Goal: Task Accomplishment & Management: Manage account settings

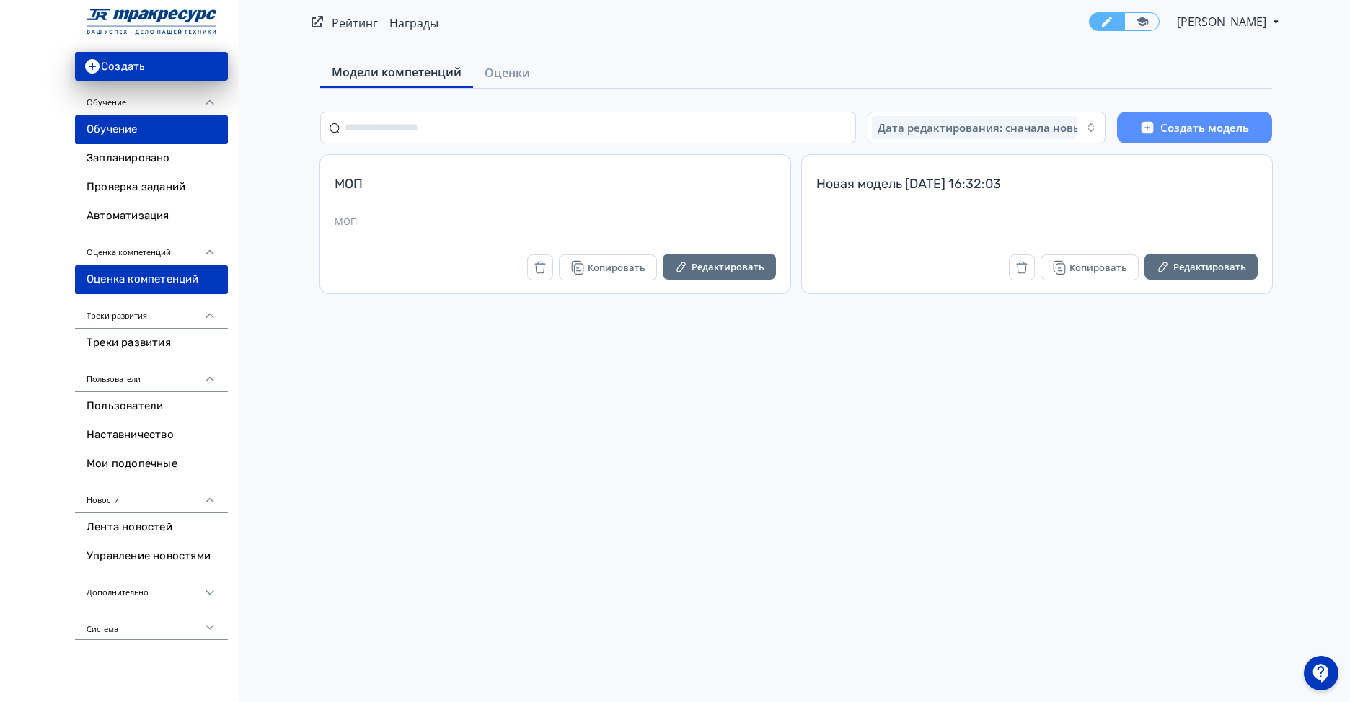
click at [95, 131] on link "Обучение" at bounding box center [151, 129] width 153 height 29
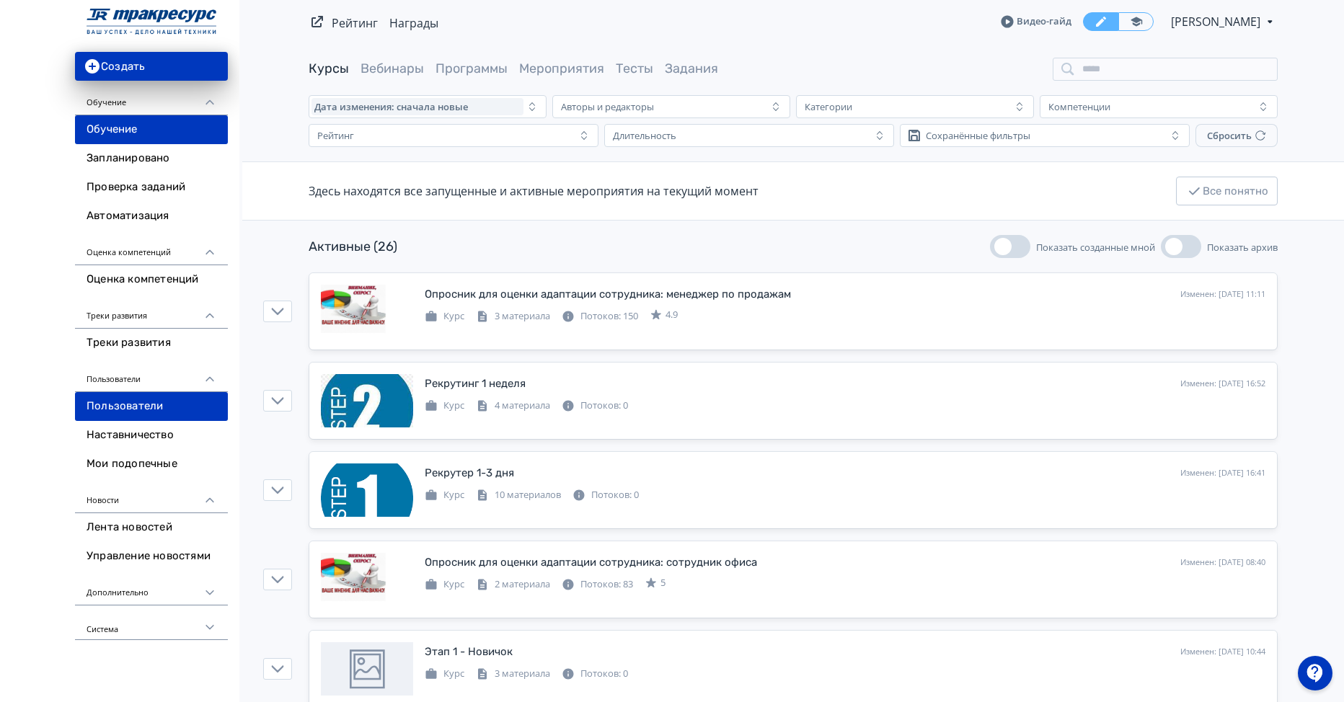
click at [154, 402] on link "Пользователи" at bounding box center [151, 406] width 153 height 29
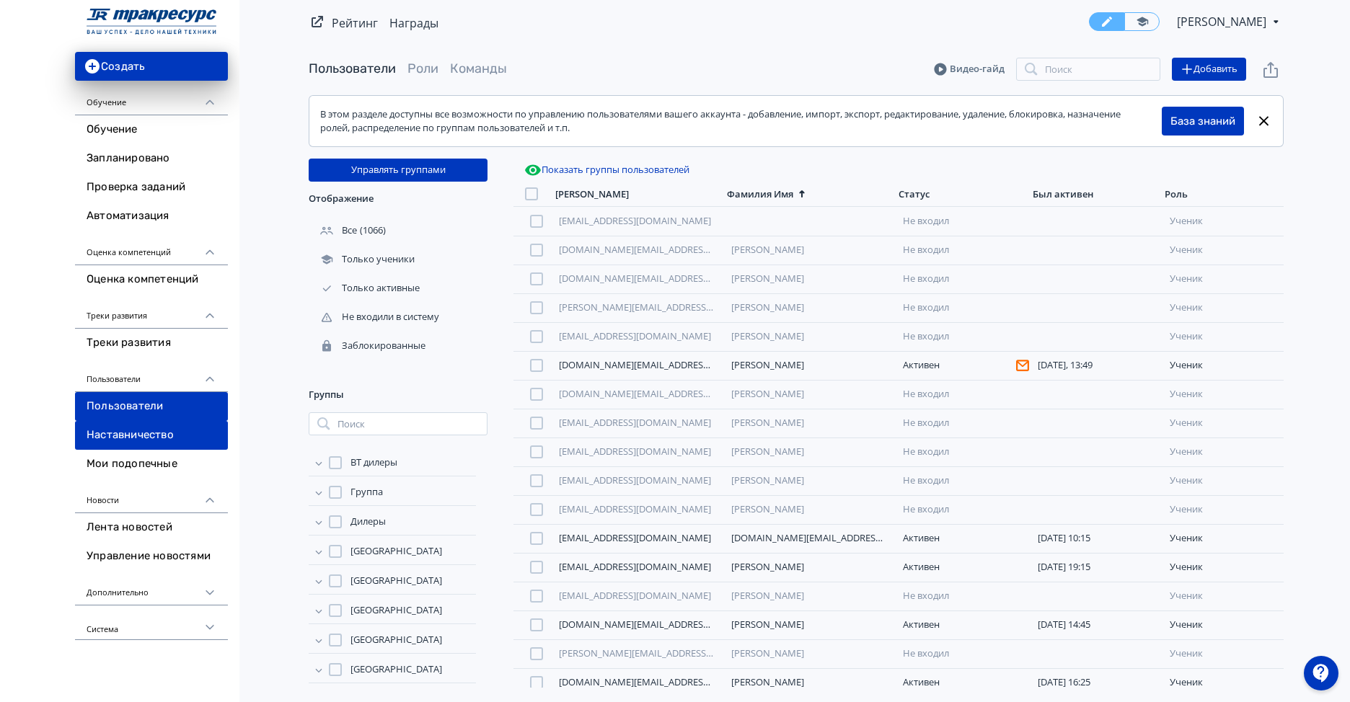
click at [155, 433] on link "Наставничество" at bounding box center [151, 435] width 153 height 29
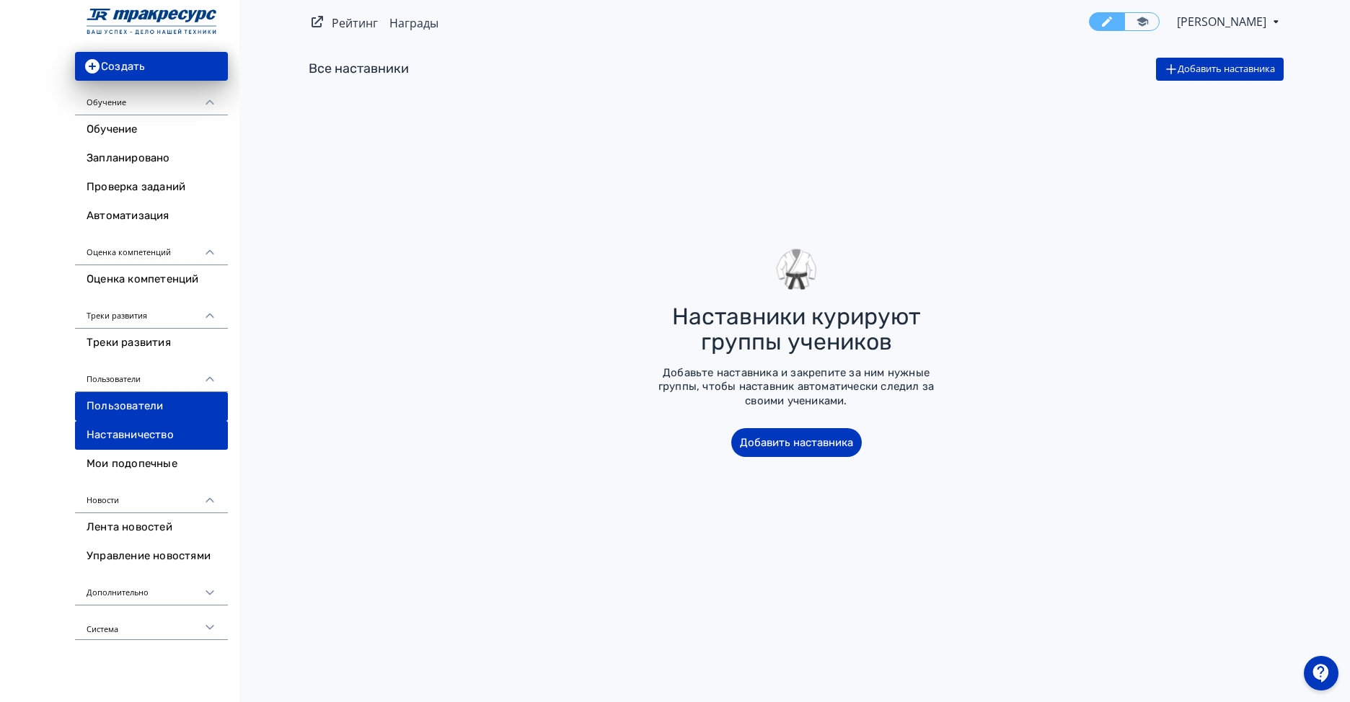
click at [155, 407] on link "Пользователи" at bounding box center [151, 406] width 153 height 29
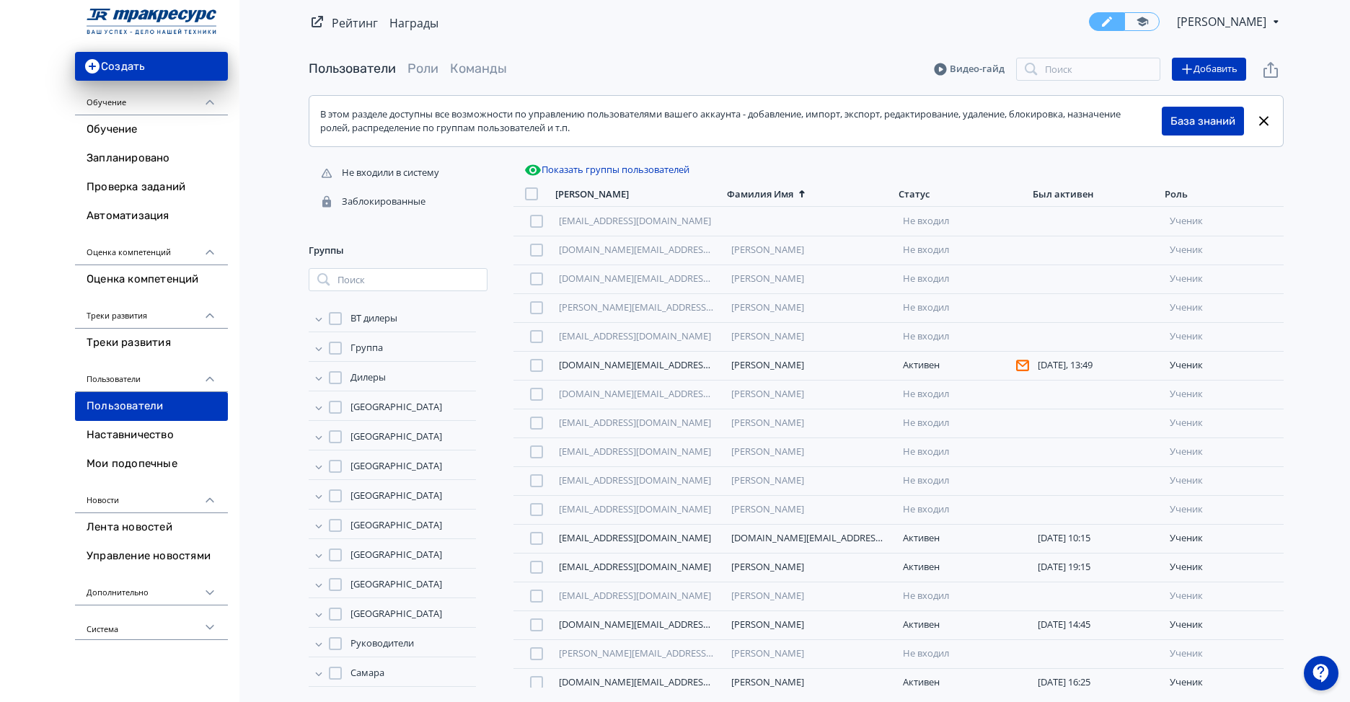
scroll to position [216, 0]
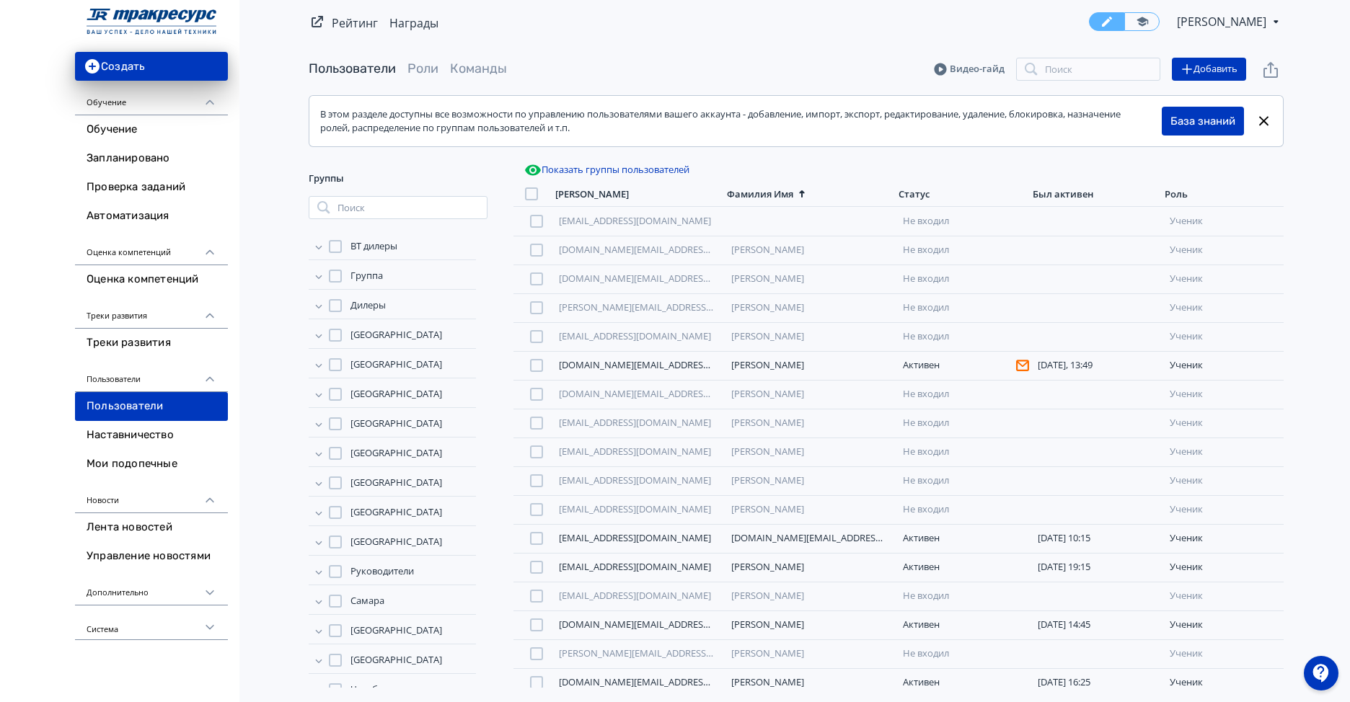
click at [322, 513] on icon at bounding box center [319, 513] width 14 height 14
click at [375, 534] on span "ВСТ Новосибирск" at bounding box center [402, 533] width 79 height 14
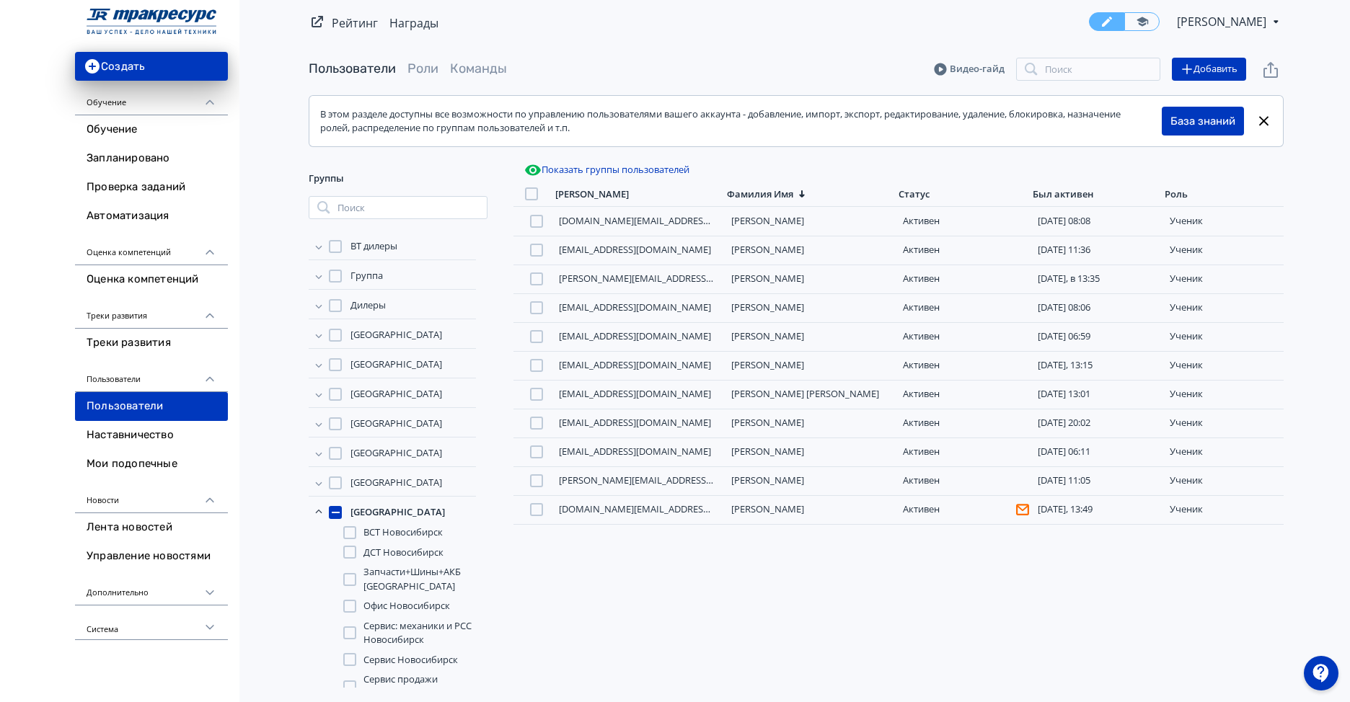
click at [350, 533] on div at bounding box center [349, 532] width 13 height 13
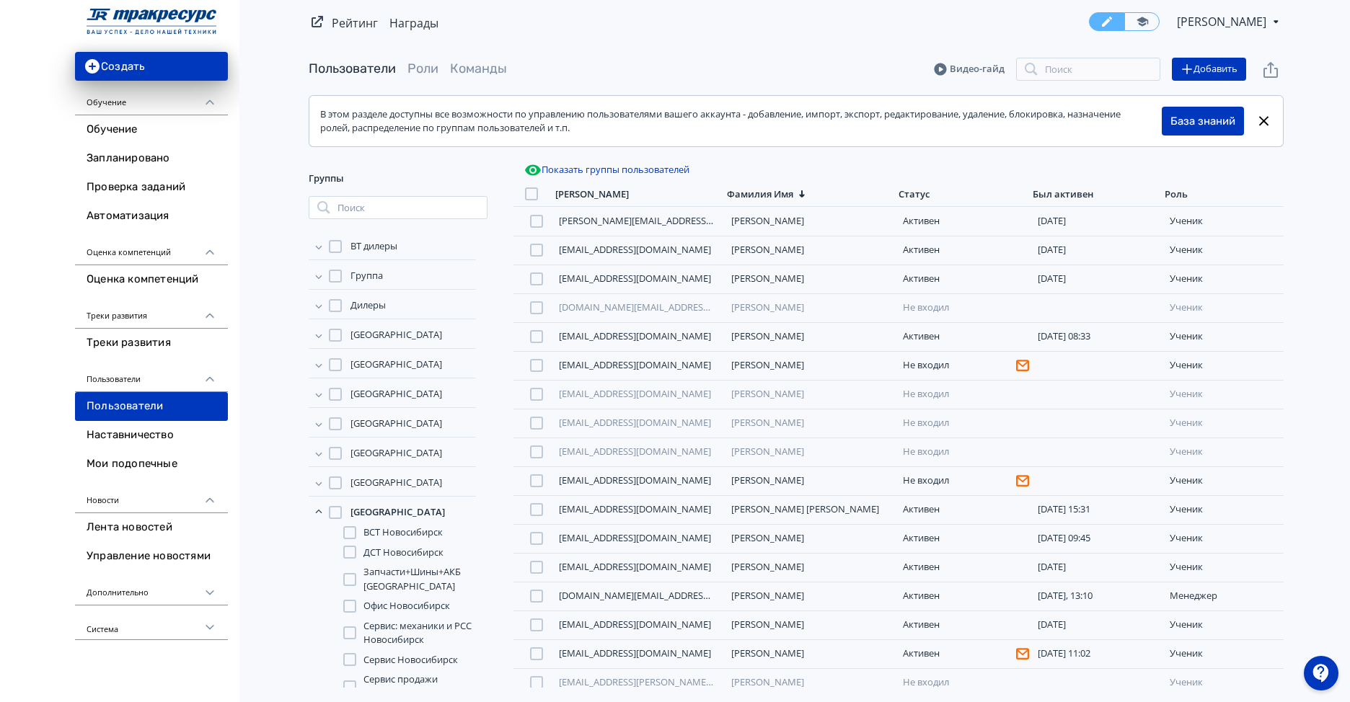
click at [352, 552] on div at bounding box center [349, 552] width 13 height 13
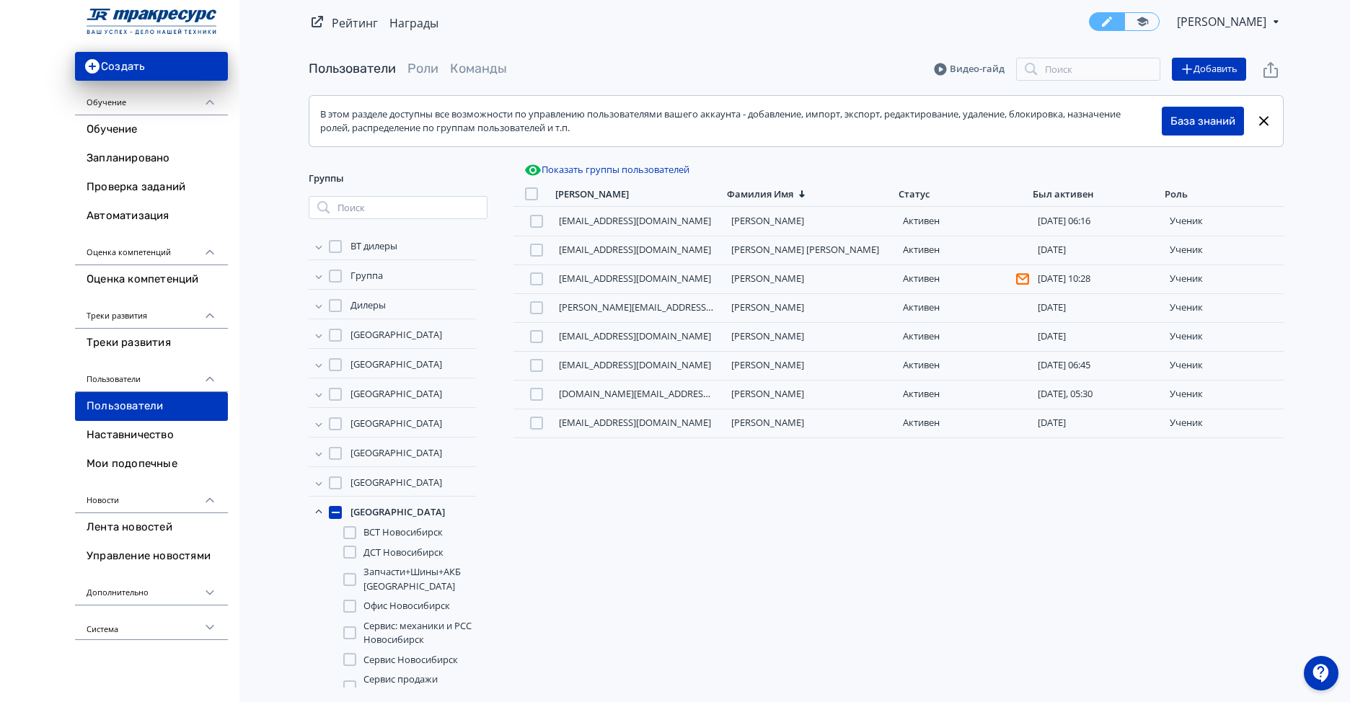
click at [348, 554] on div at bounding box center [349, 552] width 13 height 13
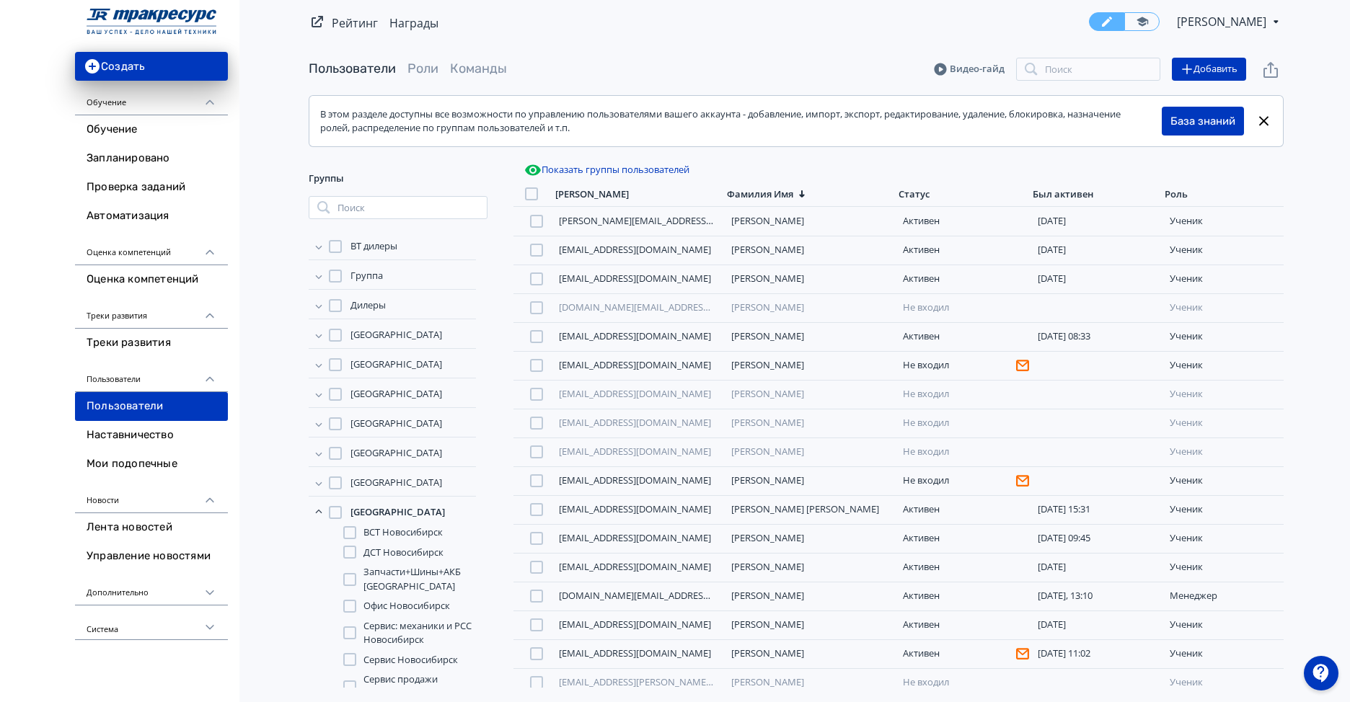
click at [350, 583] on div at bounding box center [349, 579] width 13 height 13
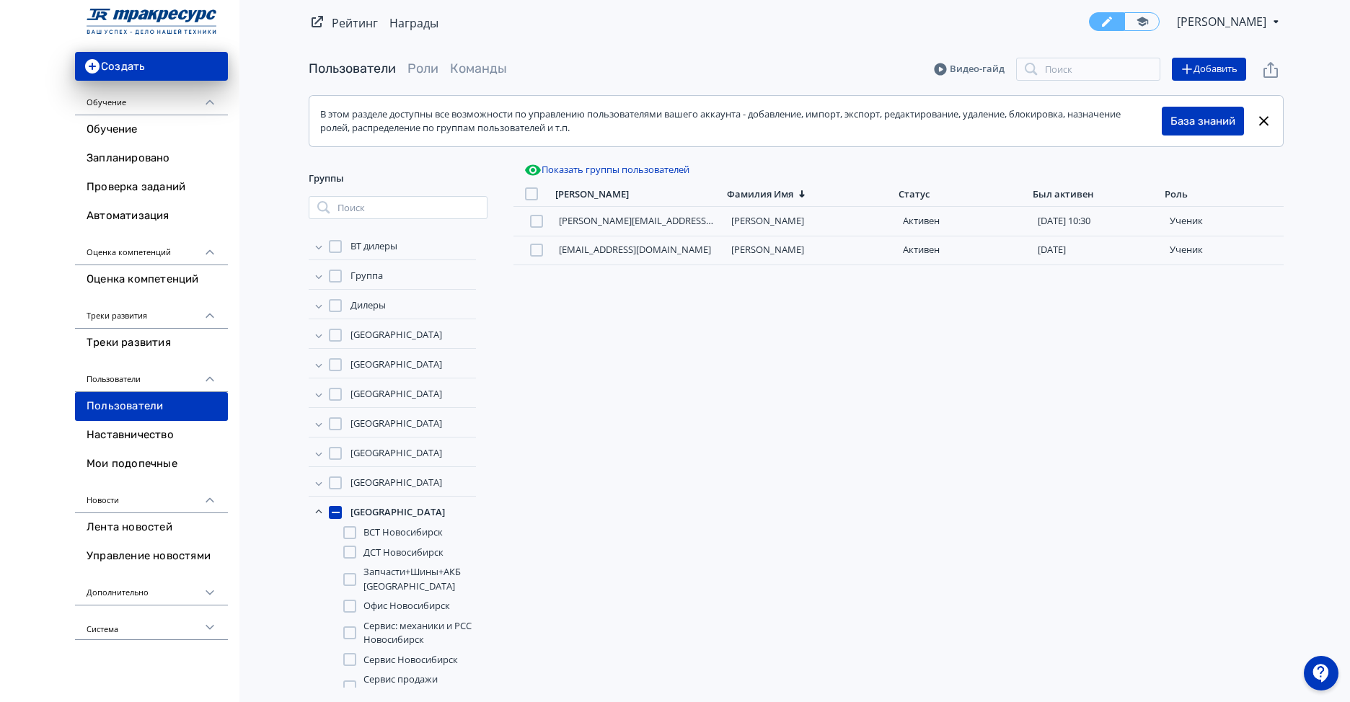
click at [349, 581] on div at bounding box center [349, 579] width 13 height 13
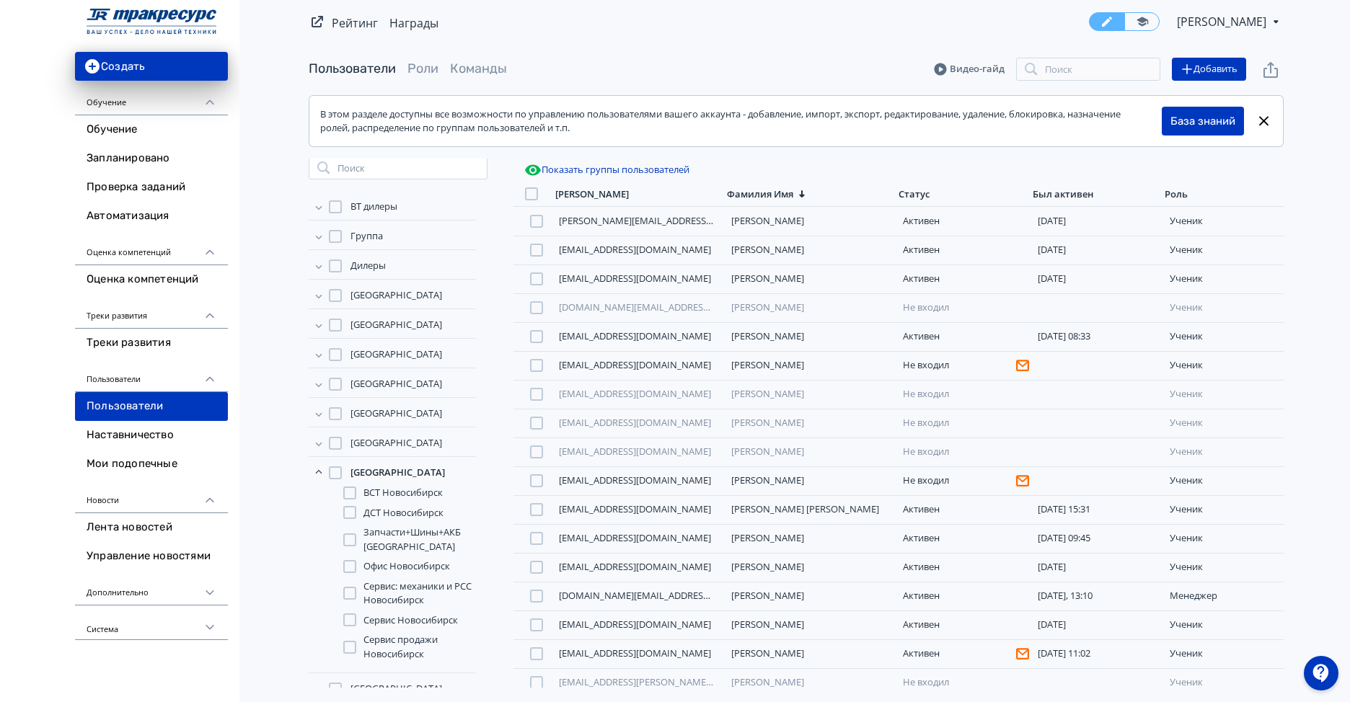
scroll to position [288, 0]
click at [350, 482] on div at bounding box center [349, 480] width 13 height 13
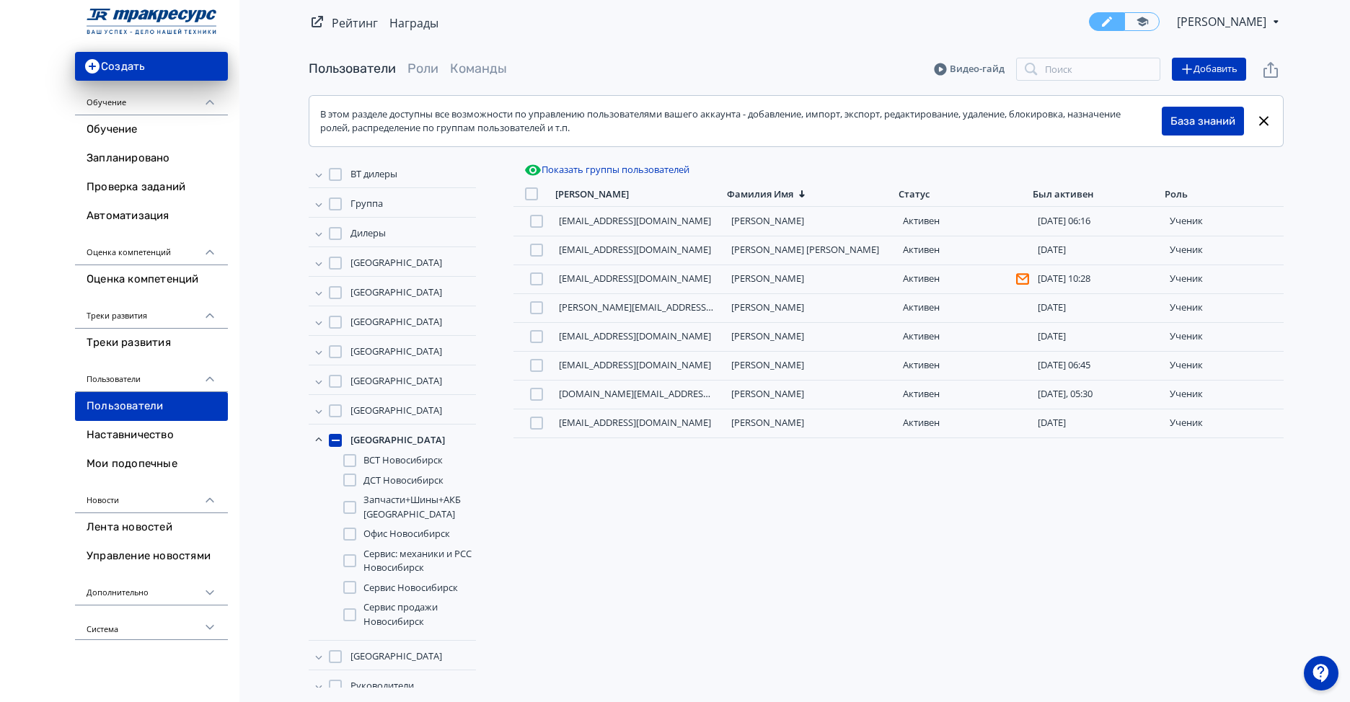
click at [350, 482] on div at bounding box center [349, 480] width 13 height 13
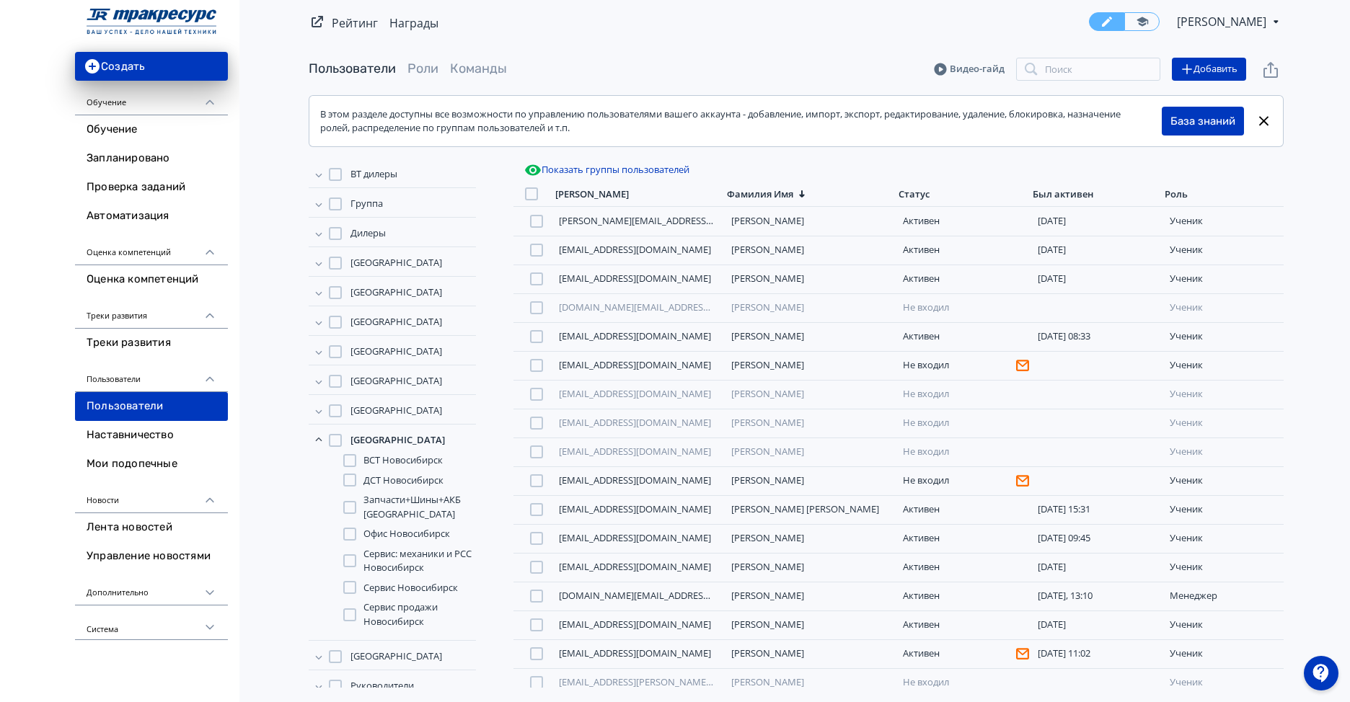
click at [320, 438] on icon at bounding box center [319, 440] width 14 height 14
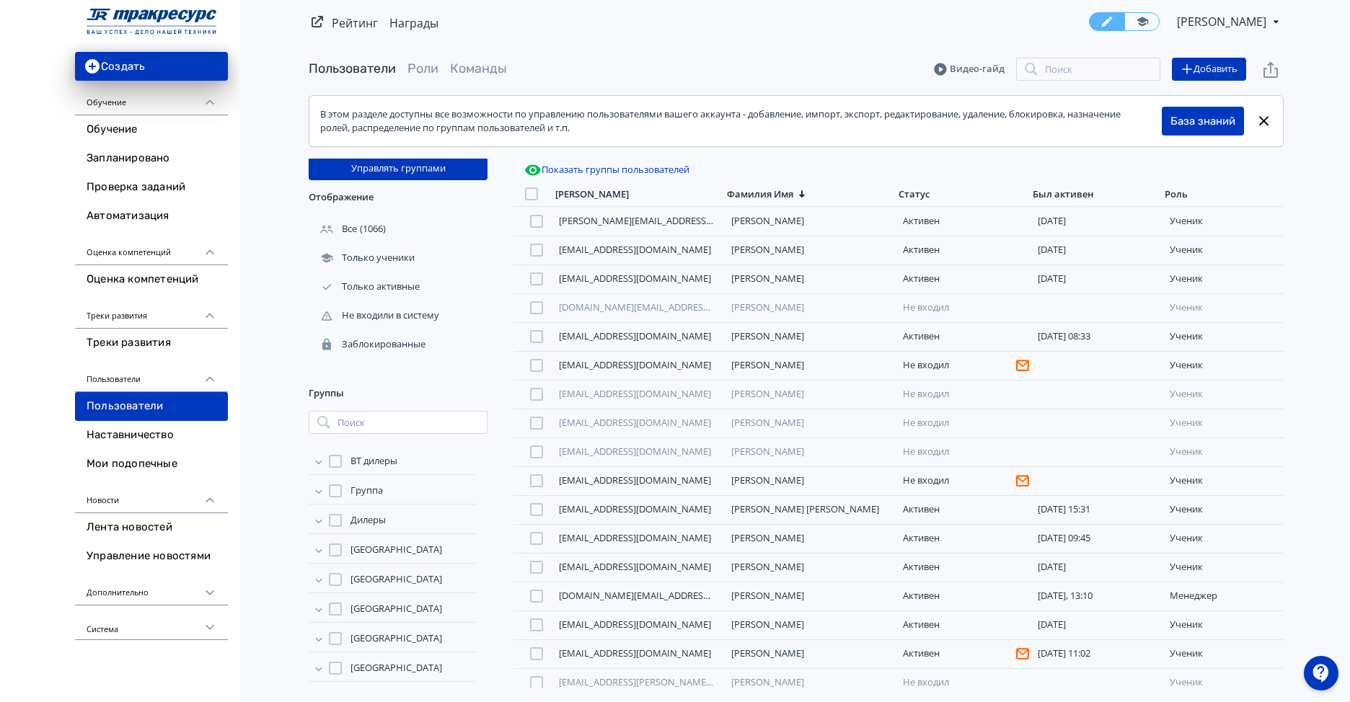
scroll to position [0, 0]
click at [1072, 68] on input "search" at bounding box center [1088, 69] width 144 height 23
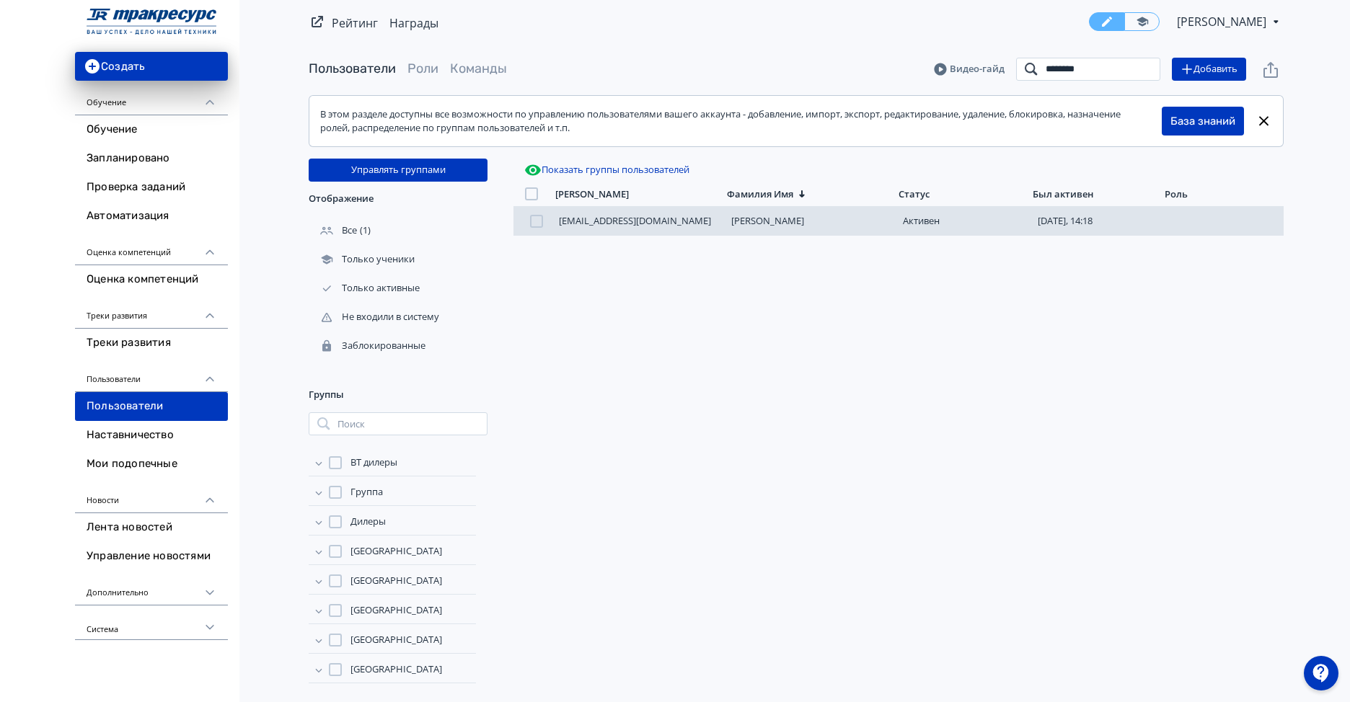
type input "********"
click at [535, 224] on div at bounding box center [536, 221] width 13 height 13
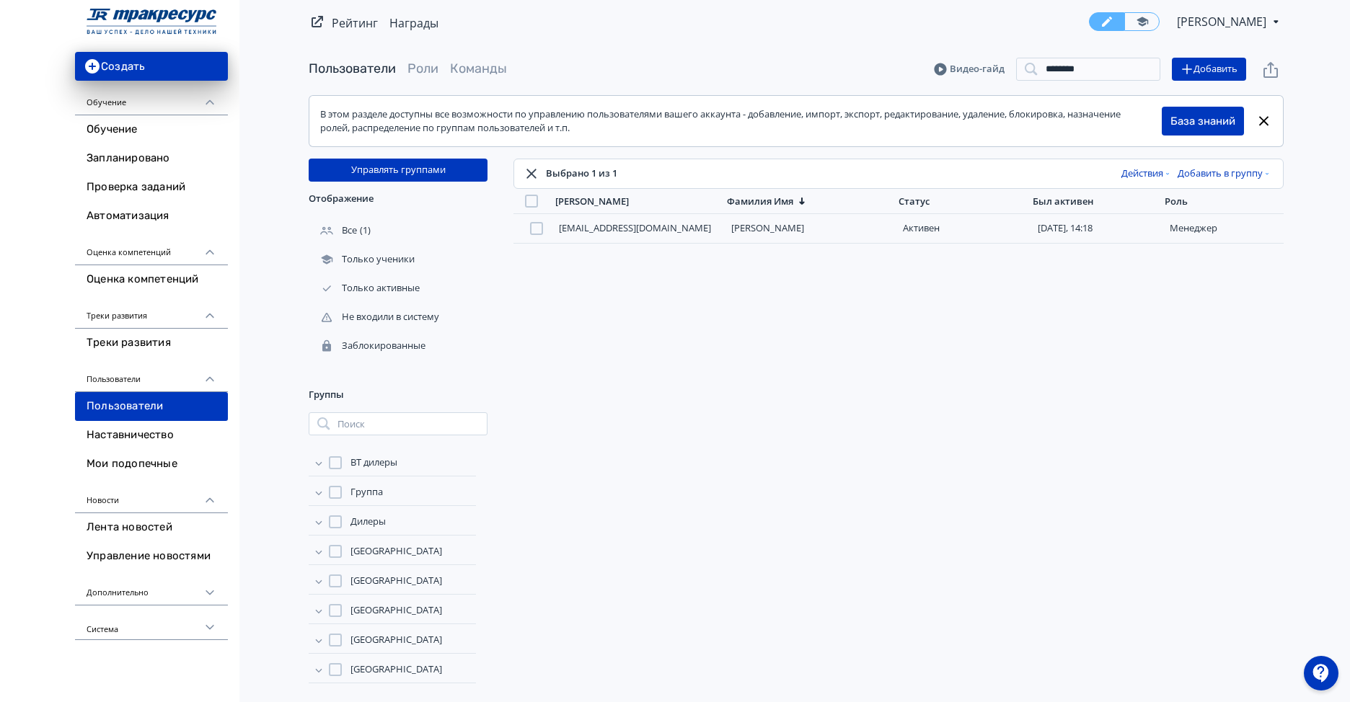
click at [1226, 172] on button "Добавить в группу" at bounding box center [1225, 173] width 100 height 23
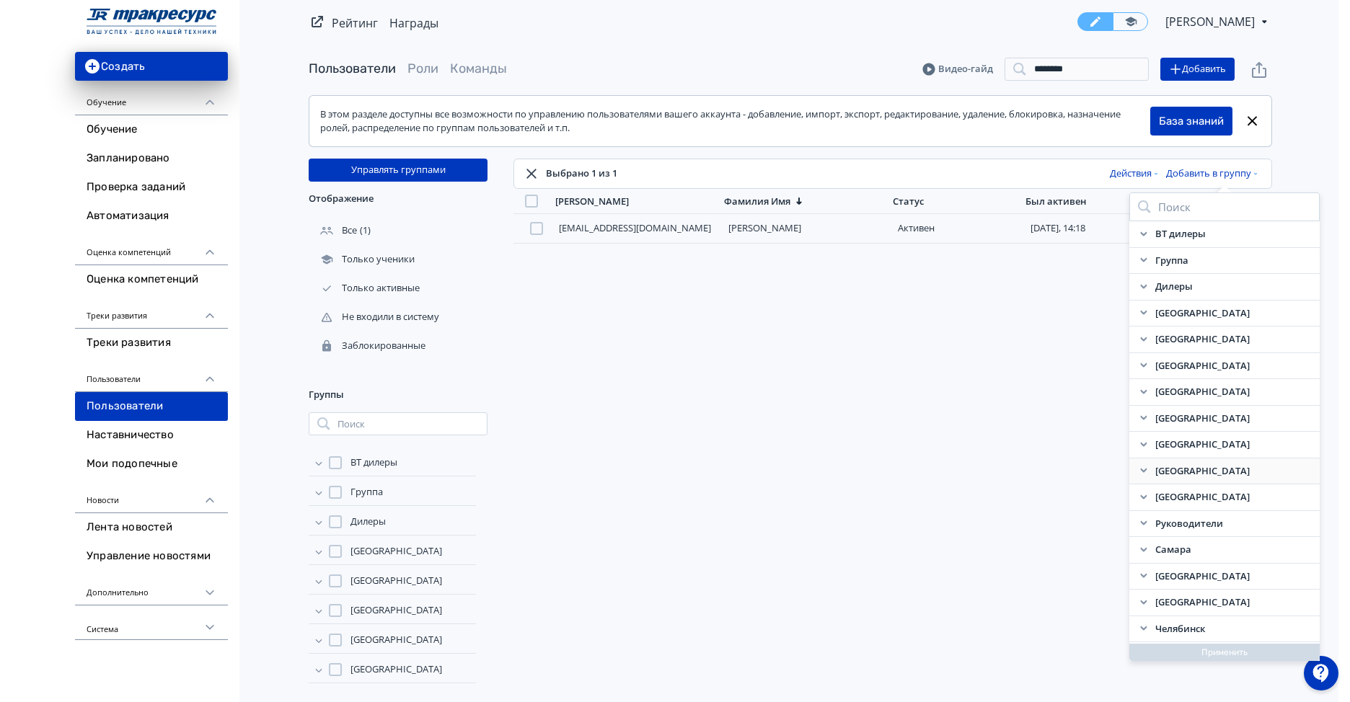
click at [1139, 468] on icon at bounding box center [1144, 471] width 12 height 12
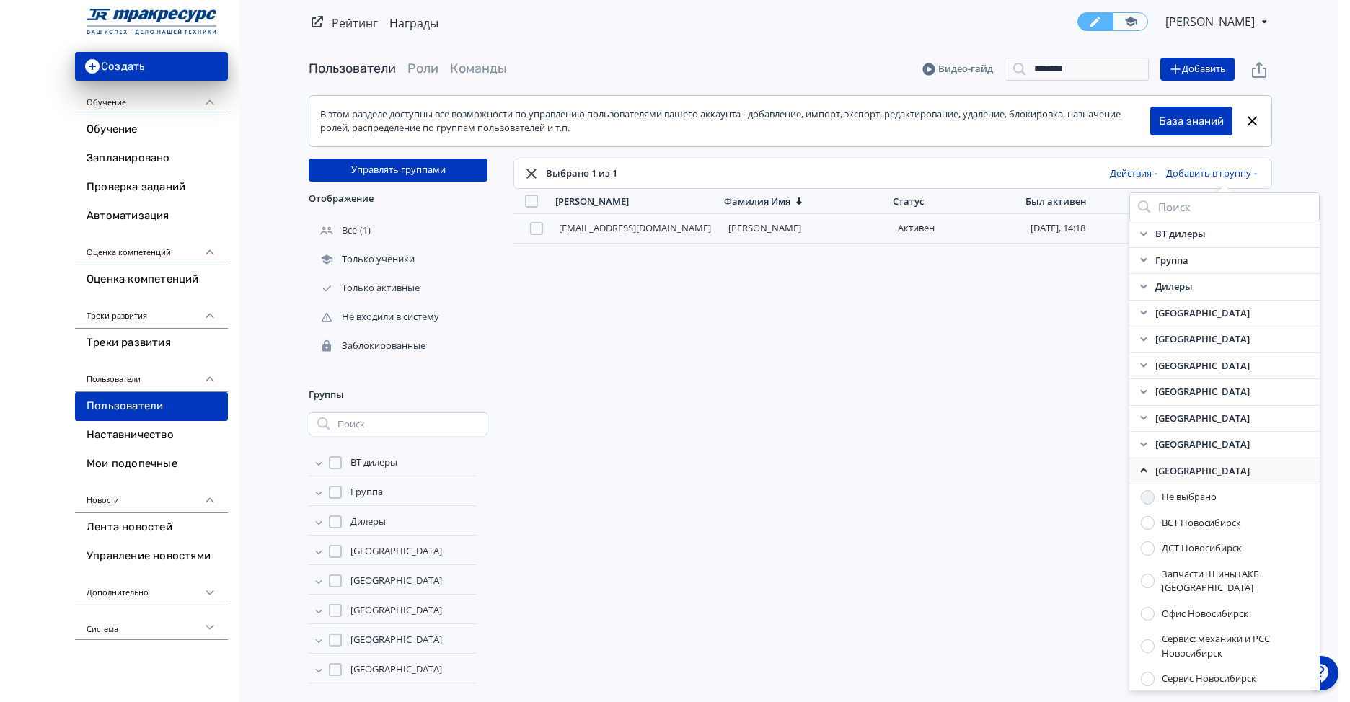
click at [1148, 523] on div at bounding box center [1148, 523] width 14 height 14
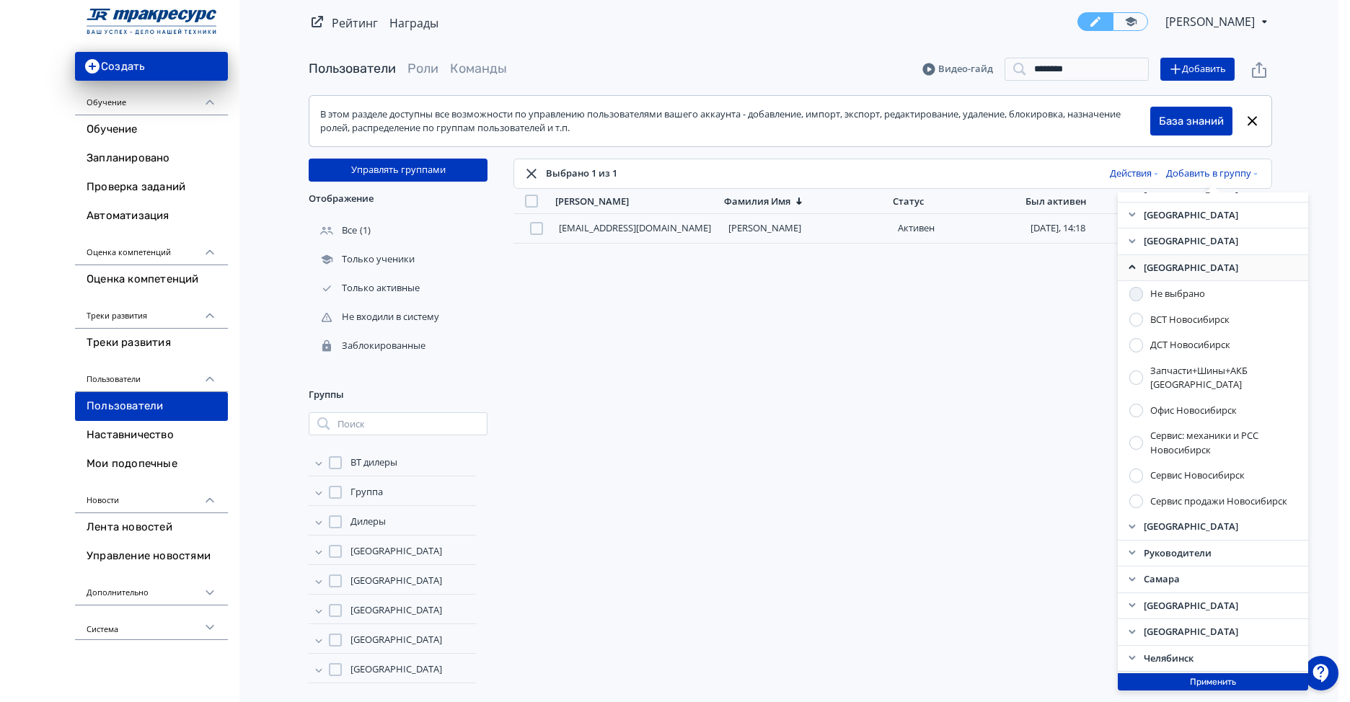
click at [1206, 684] on button "Применить" at bounding box center [1213, 682] width 190 height 17
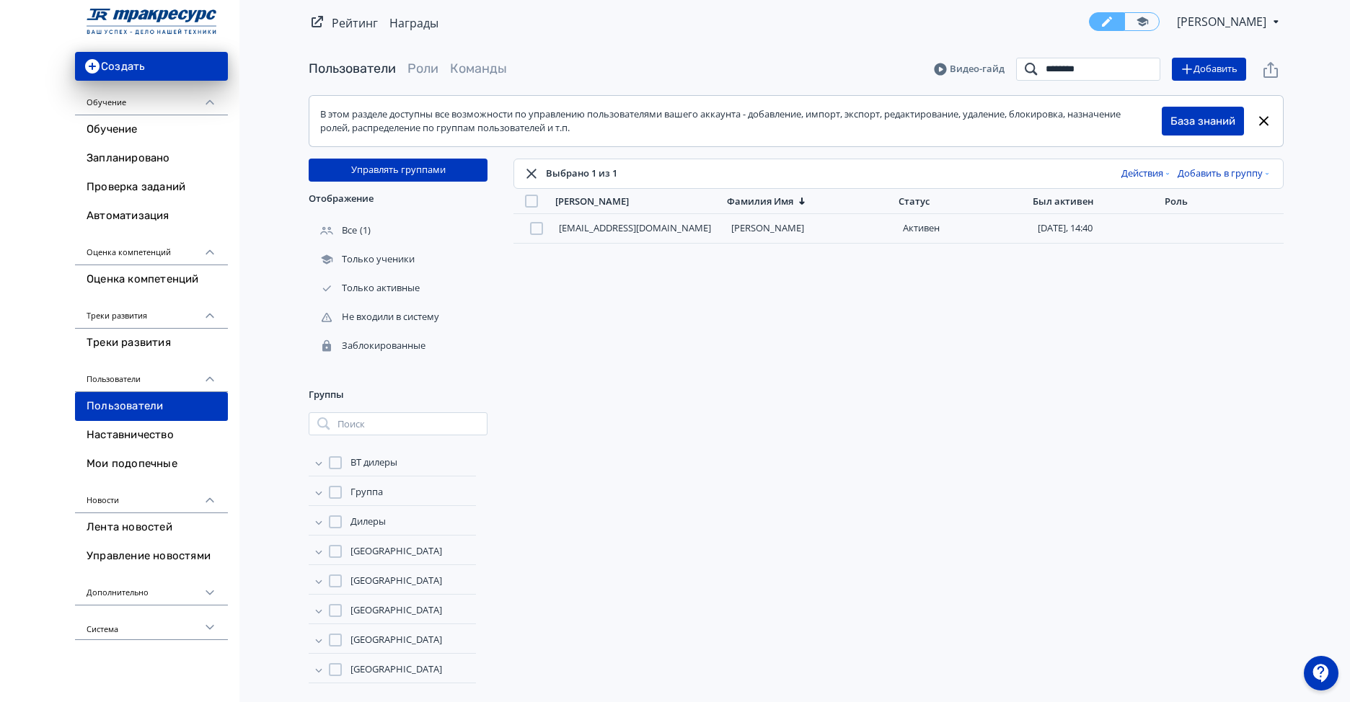
click at [1143, 71] on input "********" at bounding box center [1088, 69] width 144 height 23
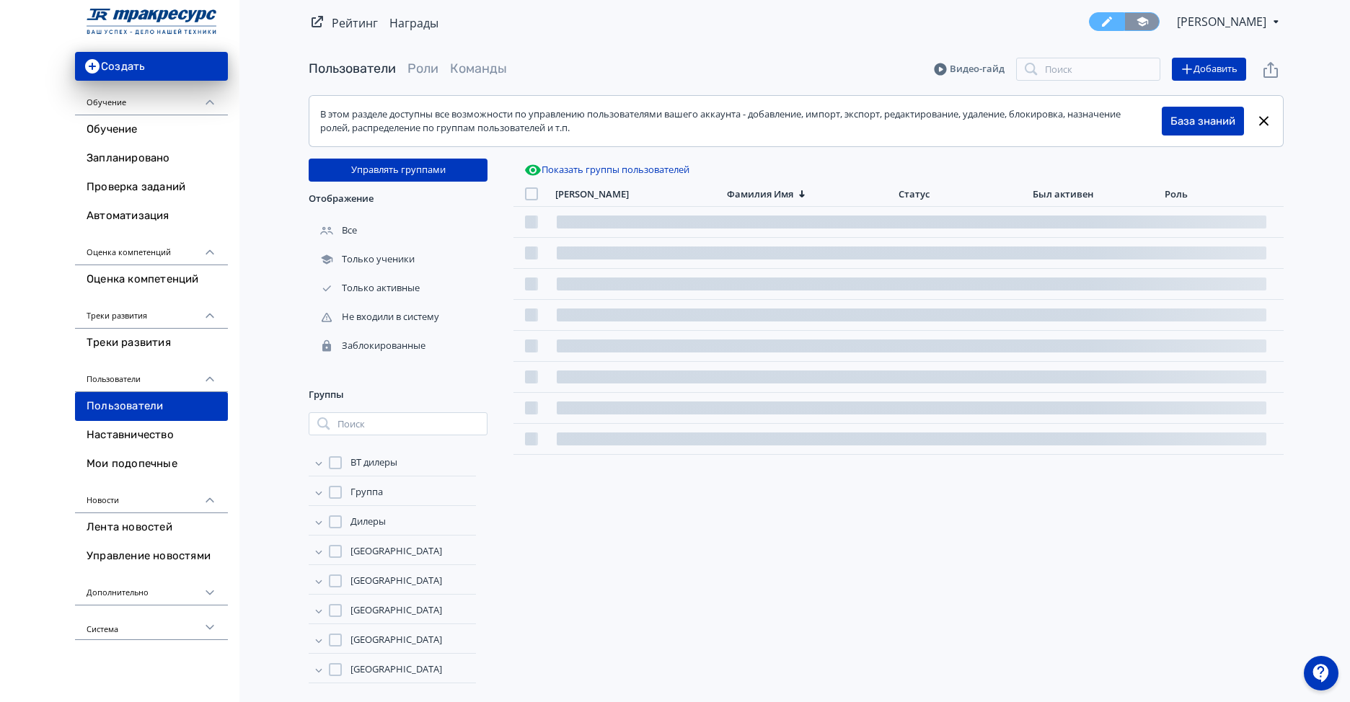
click at [1136, 22] on icon at bounding box center [1142, 21] width 13 height 13
